Goal: Navigation & Orientation: Find specific page/section

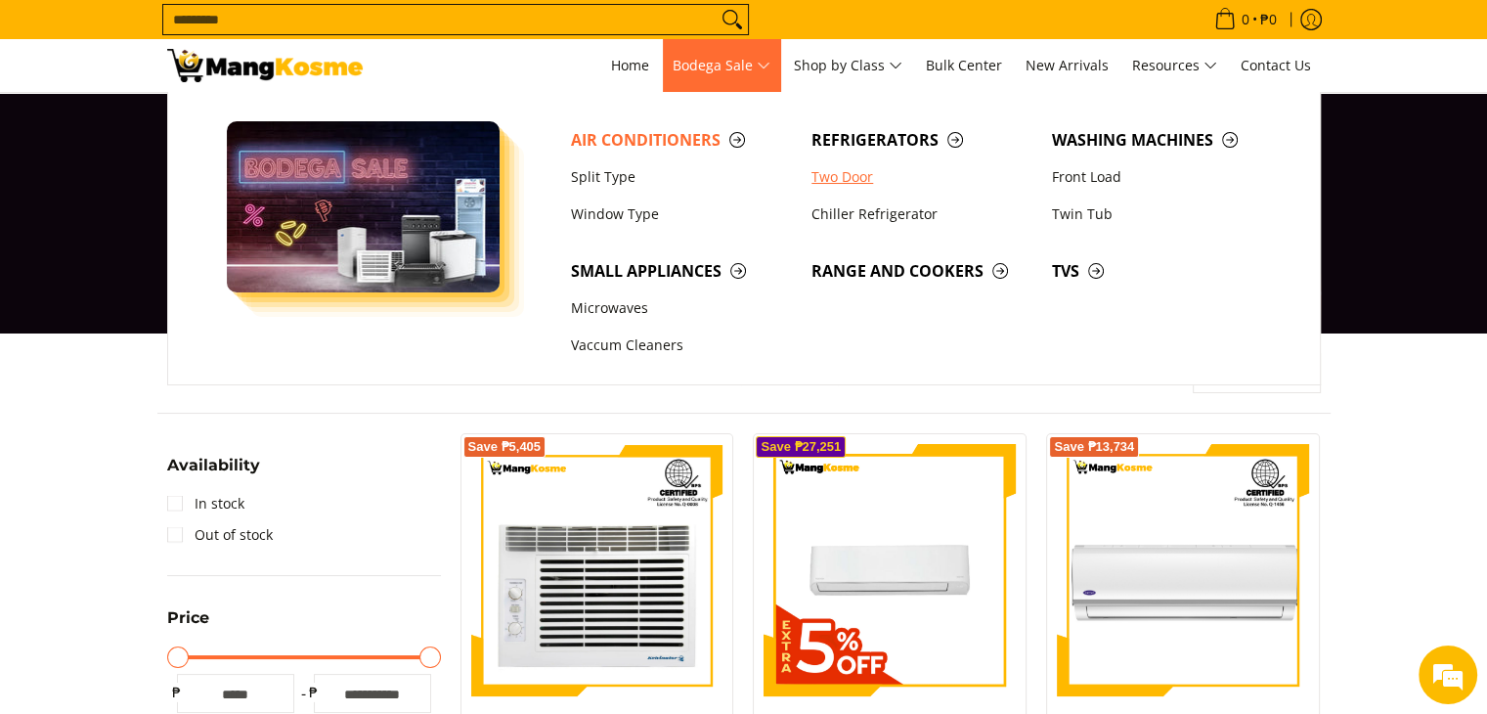
click at [874, 182] on link "Two Door" at bounding box center [922, 176] width 240 height 37
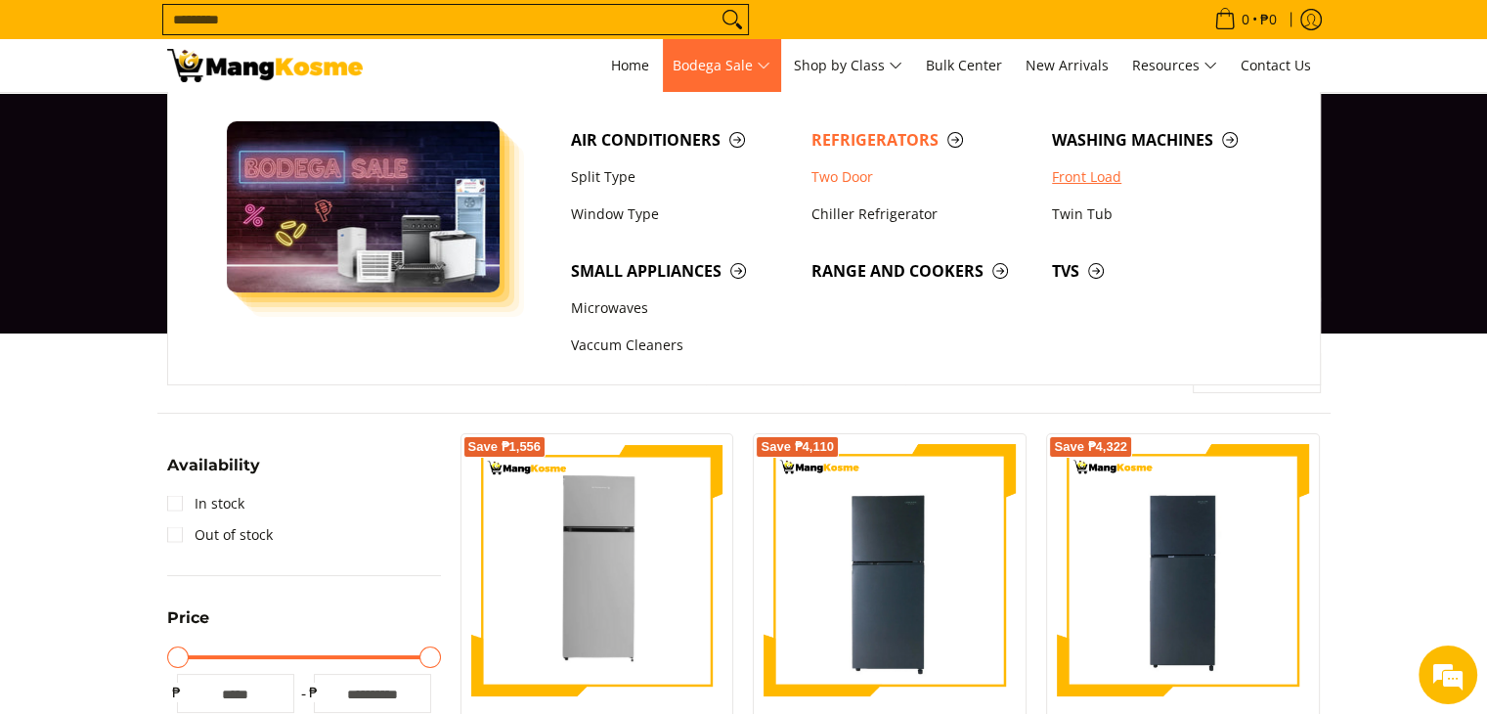
click at [1096, 192] on link "Front Load" at bounding box center [1162, 176] width 240 height 37
